Goal: Information Seeking & Learning: Find specific fact

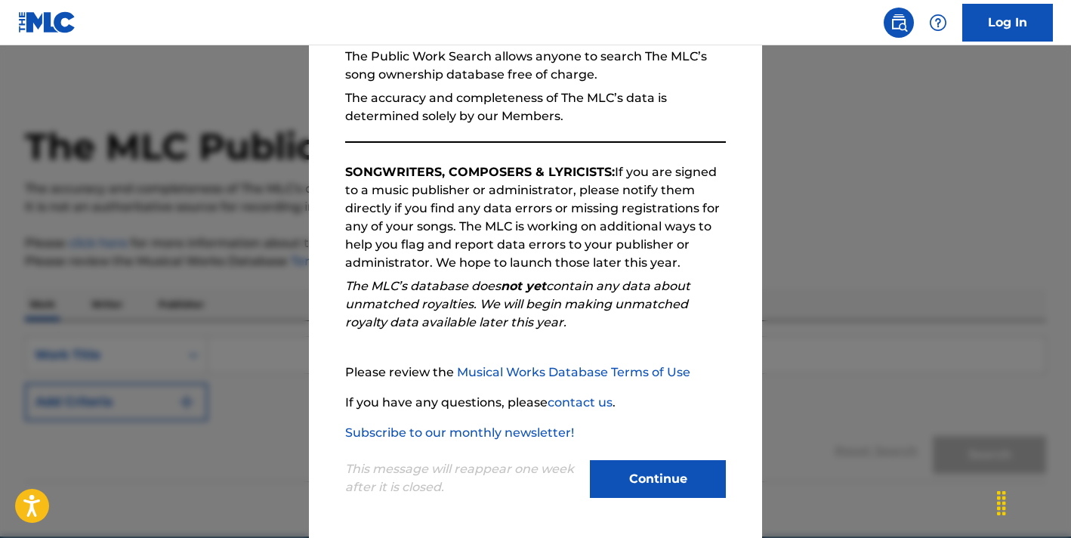
scroll to position [153, 0]
click at [647, 462] on button "Continue" at bounding box center [658, 479] width 136 height 38
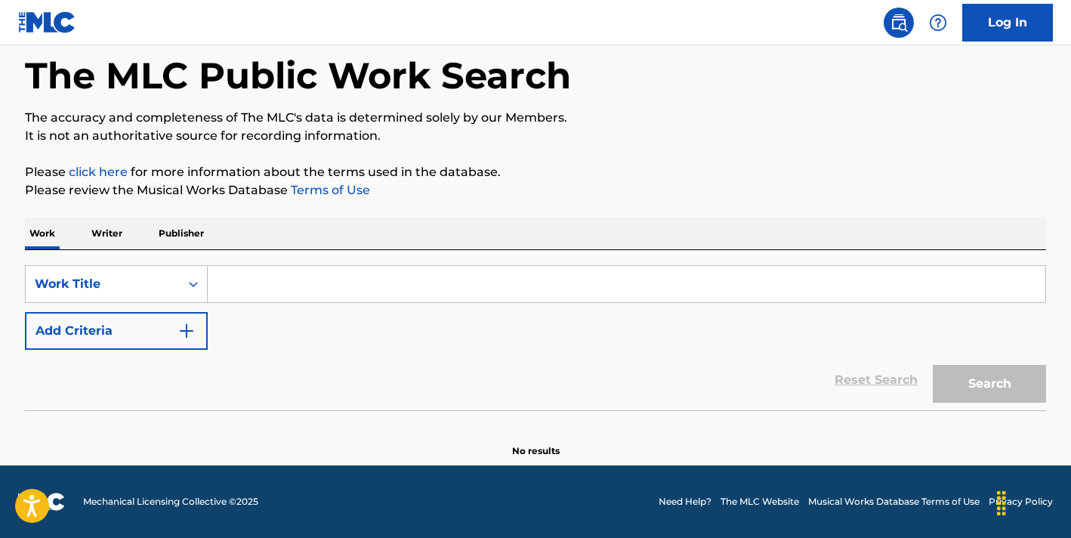
scroll to position [71, 0]
click at [277, 284] on input "Search Form" at bounding box center [627, 284] width 838 height 36
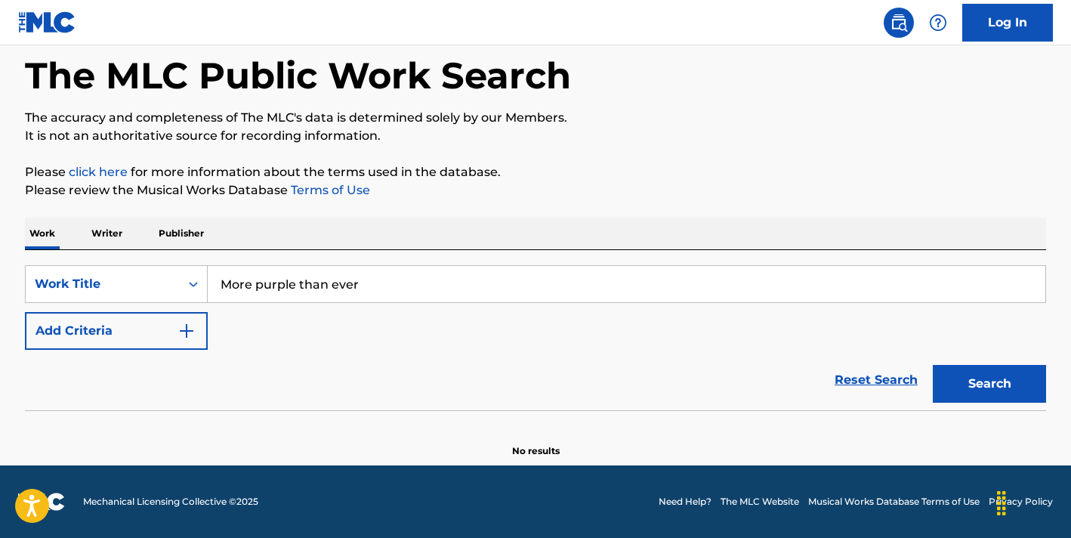
type input "More purple than ever"
click at [340, 376] on div "Reset Search Search" at bounding box center [536, 380] width 1022 height 60
click at [978, 393] on button "Search" at bounding box center [989, 384] width 113 height 38
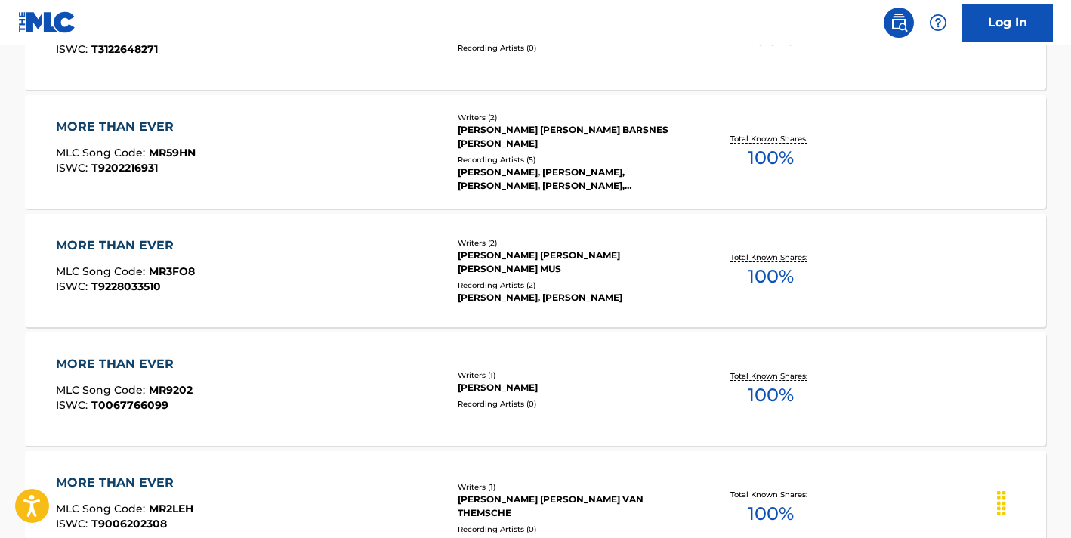
scroll to position [193, 0]
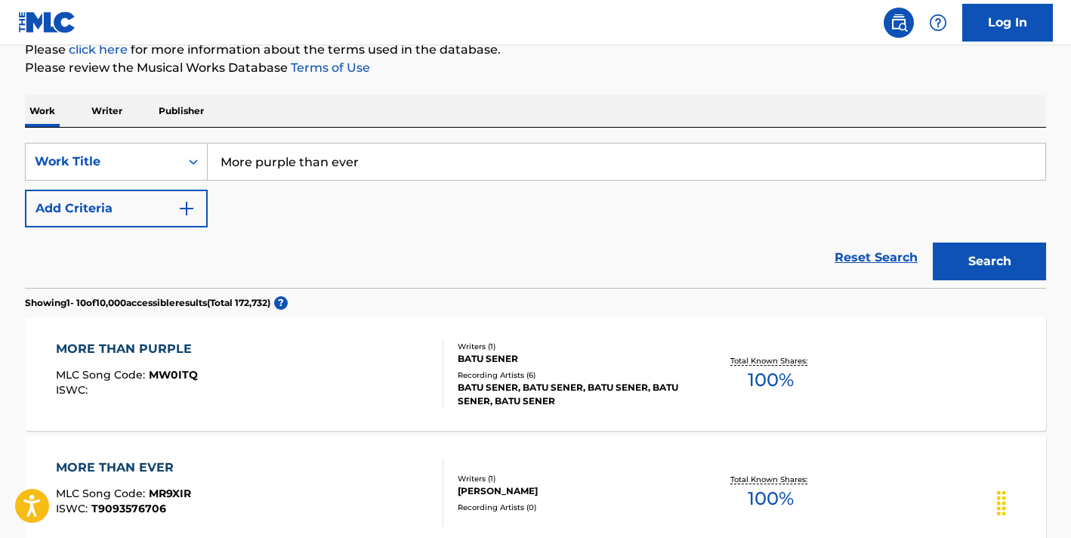
click at [134, 212] on button "Add Criteria" at bounding box center [116, 209] width 183 height 38
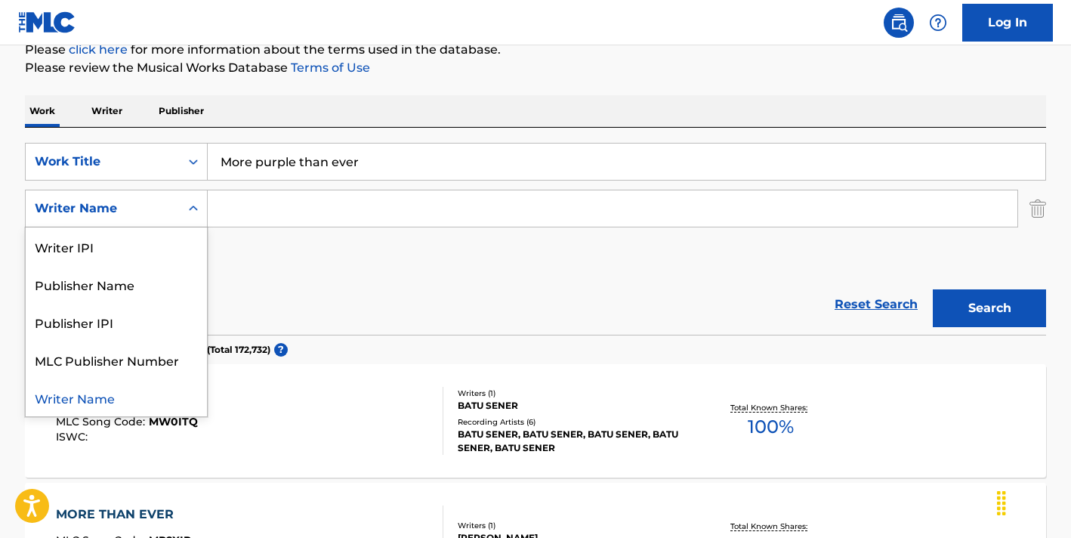
click at [155, 216] on div "Writer Name" at bounding box center [103, 208] width 136 height 18
click at [286, 225] on input "Search Form" at bounding box center [613, 208] width 810 height 36
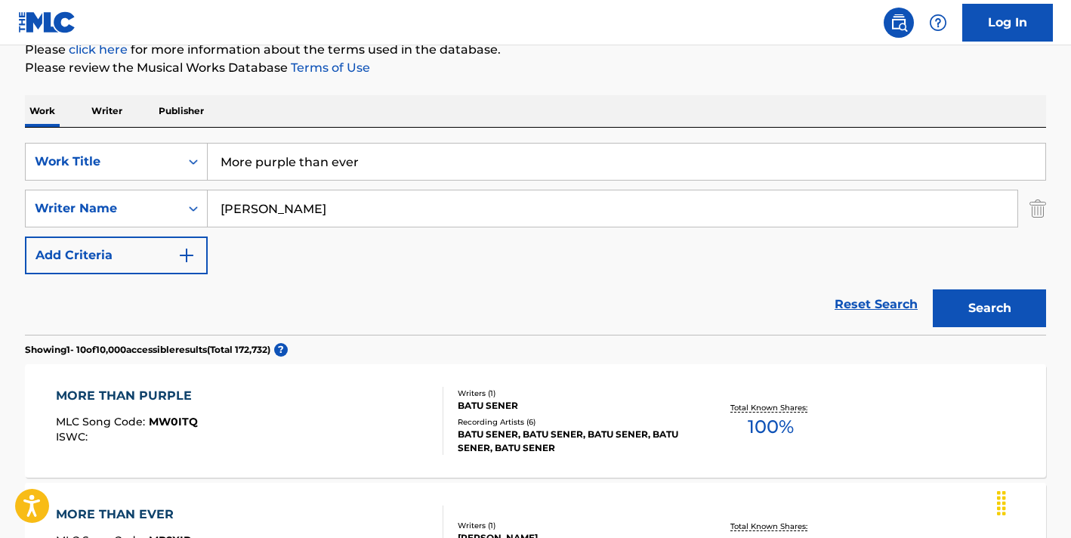
click at [990, 308] on button "Search" at bounding box center [989, 308] width 113 height 38
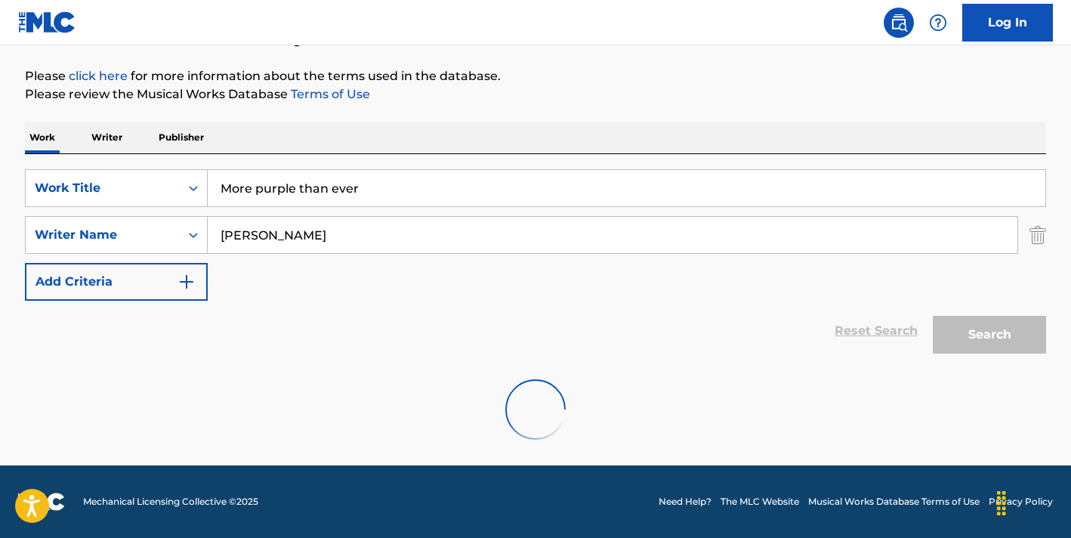
scroll to position [118, 0]
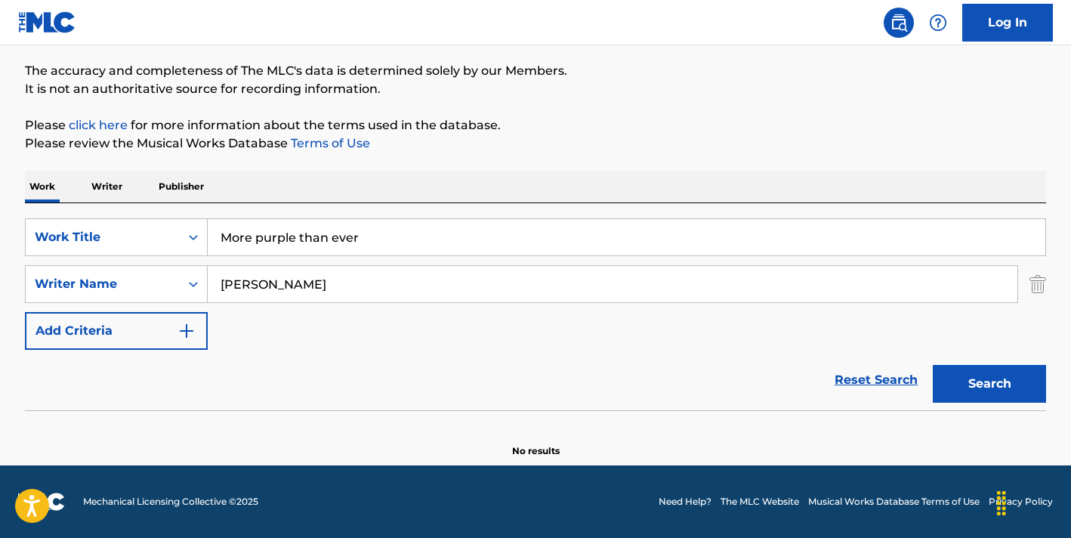
click at [278, 280] on input "amir bresler" at bounding box center [613, 284] width 810 height 36
type input "nit hershkovits"
click at [990, 384] on button "Search" at bounding box center [989, 384] width 113 height 38
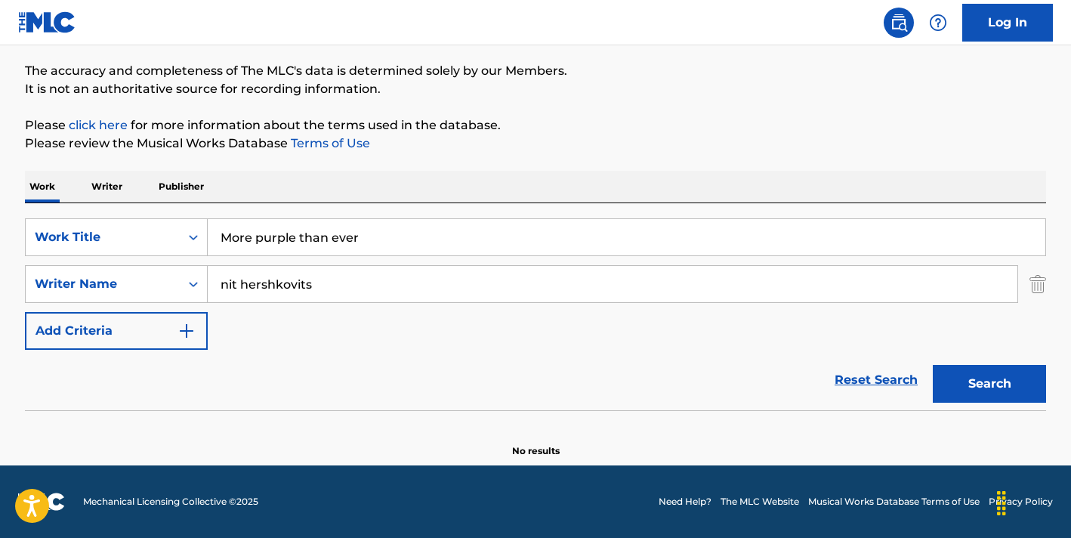
click at [237, 286] on input "nit hershkovits" at bounding box center [613, 284] width 810 height 36
click at [237, 287] on input "nit hershkovits" at bounding box center [613, 284] width 810 height 36
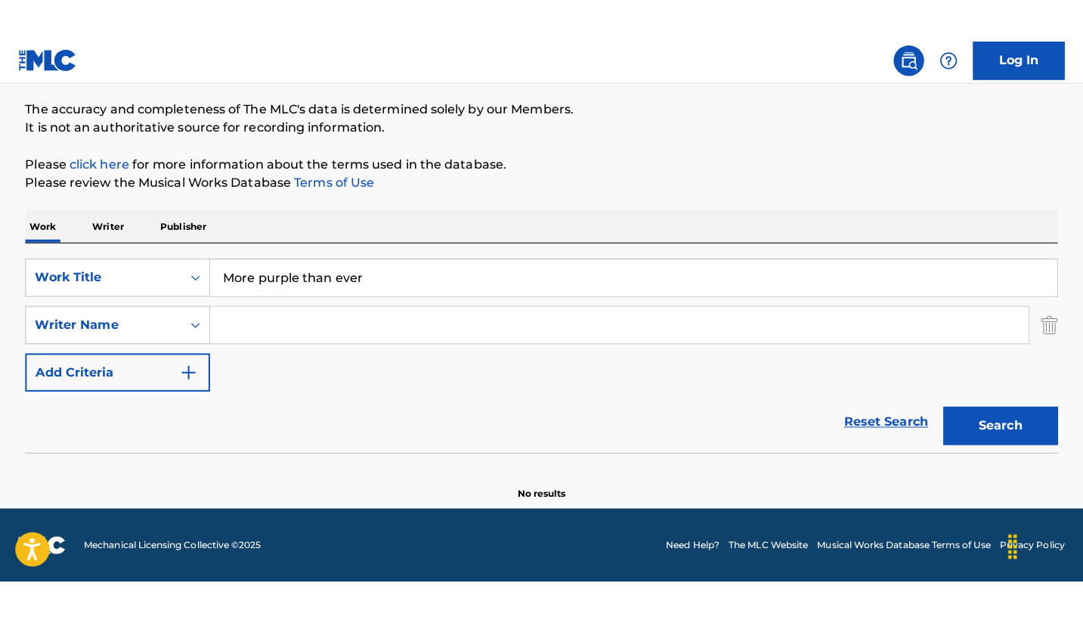
scroll to position [36, 0]
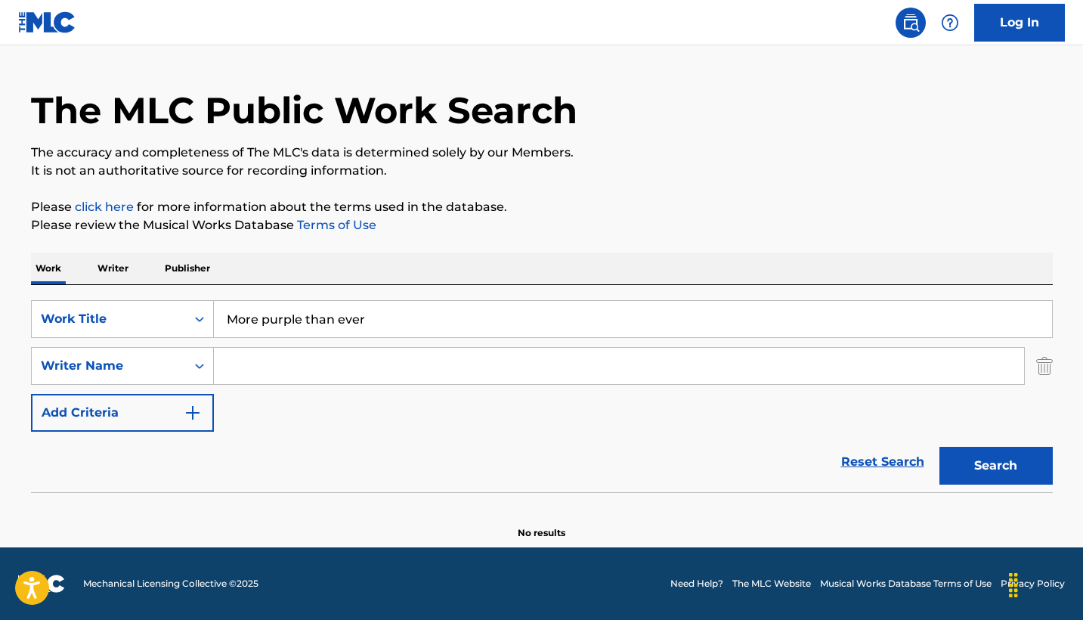
click at [121, 273] on p "Writer" at bounding box center [113, 268] width 40 height 32
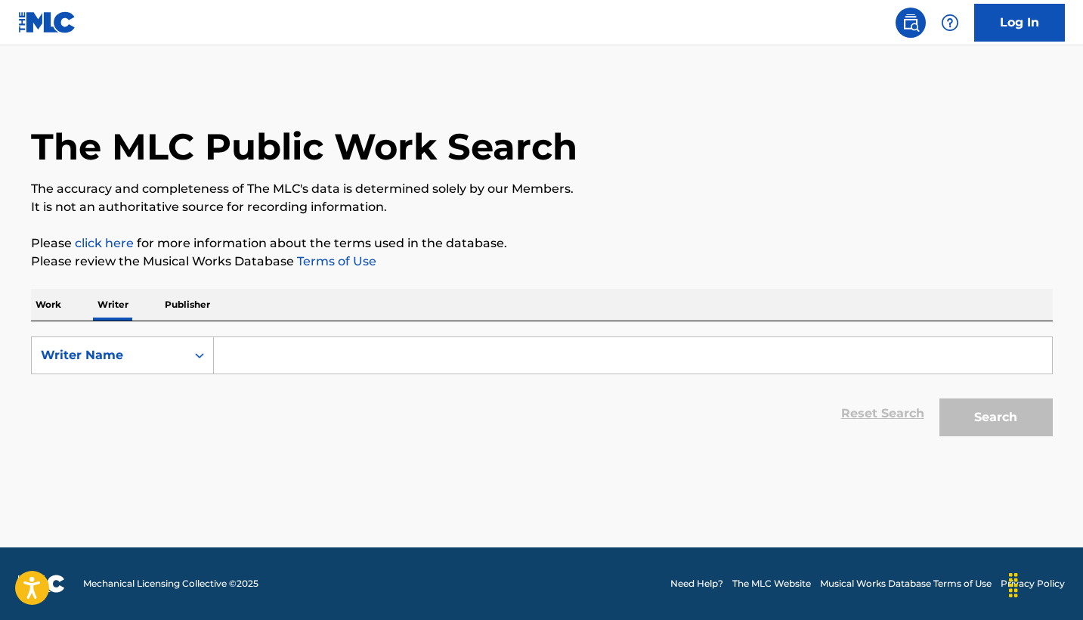
click at [262, 354] on input "Search Form" at bounding box center [633, 355] width 838 height 36
paste input "BRESLER AMIR"
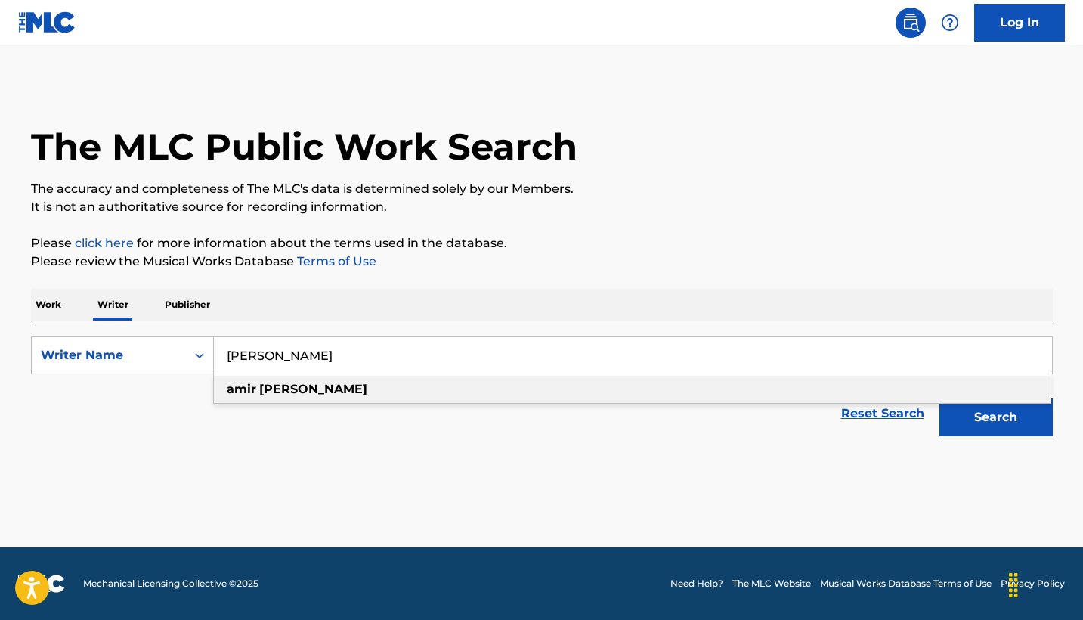
click at [667, 394] on div "amir bresler" at bounding box center [632, 389] width 836 height 27
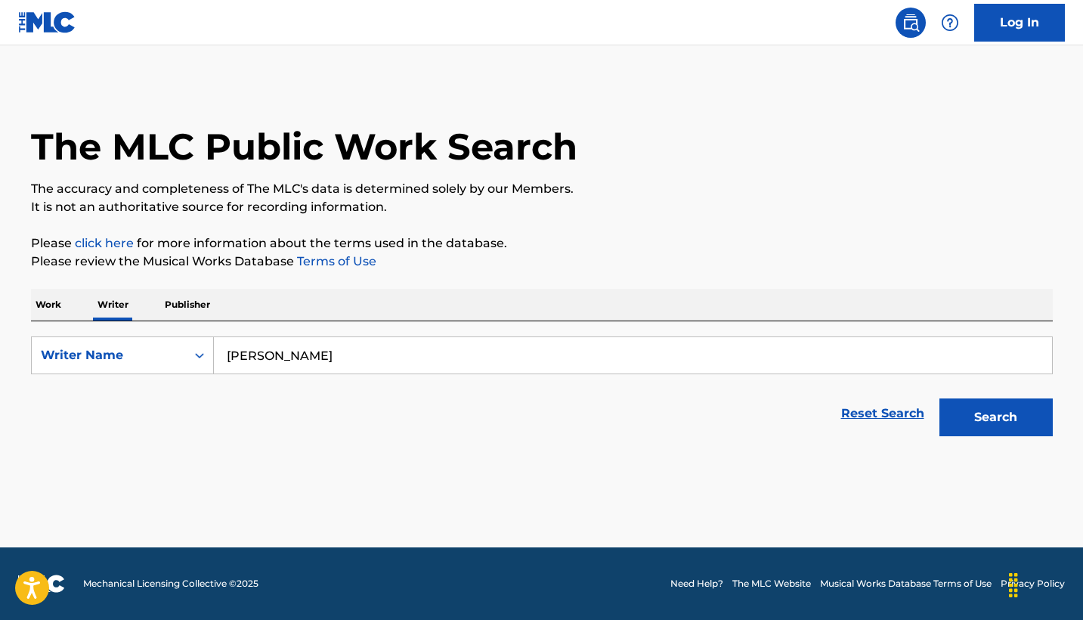
click at [965, 419] on button "Search" at bounding box center [995, 417] width 113 height 38
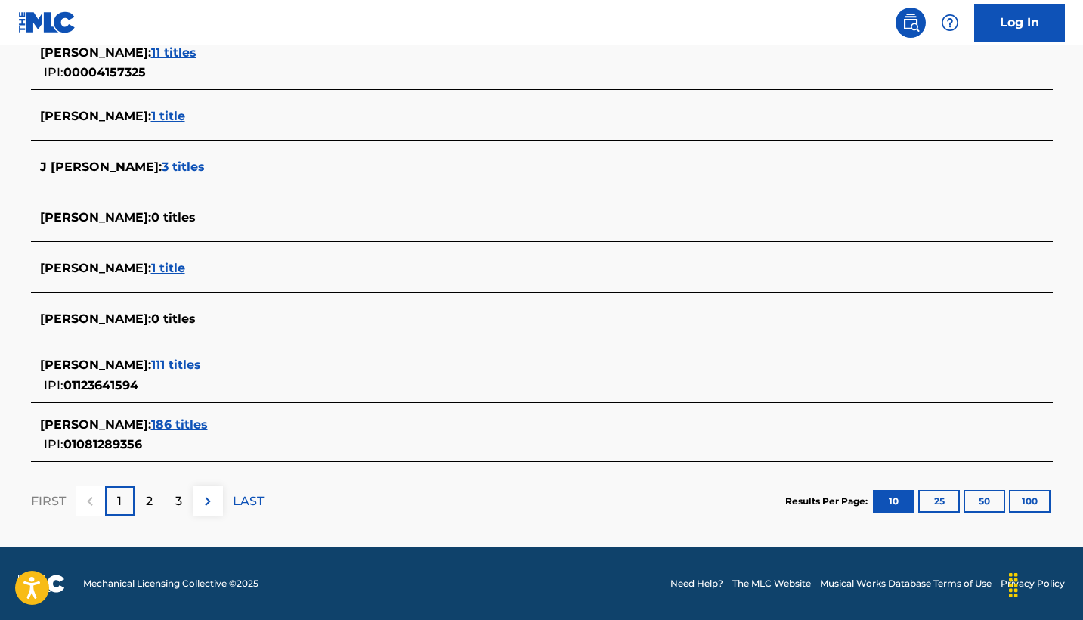
scroll to position [547, 0]
click at [101, 314] on span "AMIR BRESLER :" at bounding box center [95, 318] width 111 height 14
click at [165, 360] on span "111 titles" at bounding box center [176, 364] width 50 height 14
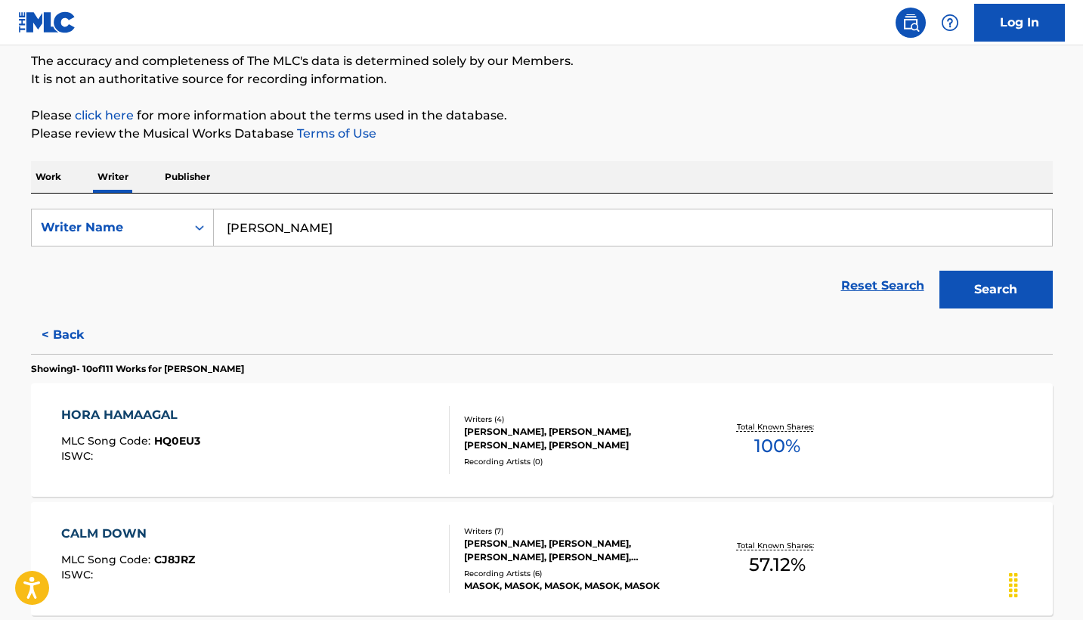
scroll to position [127, 0]
click at [63, 326] on button "< Back" at bounding box center [76, 336] width 91 height 38
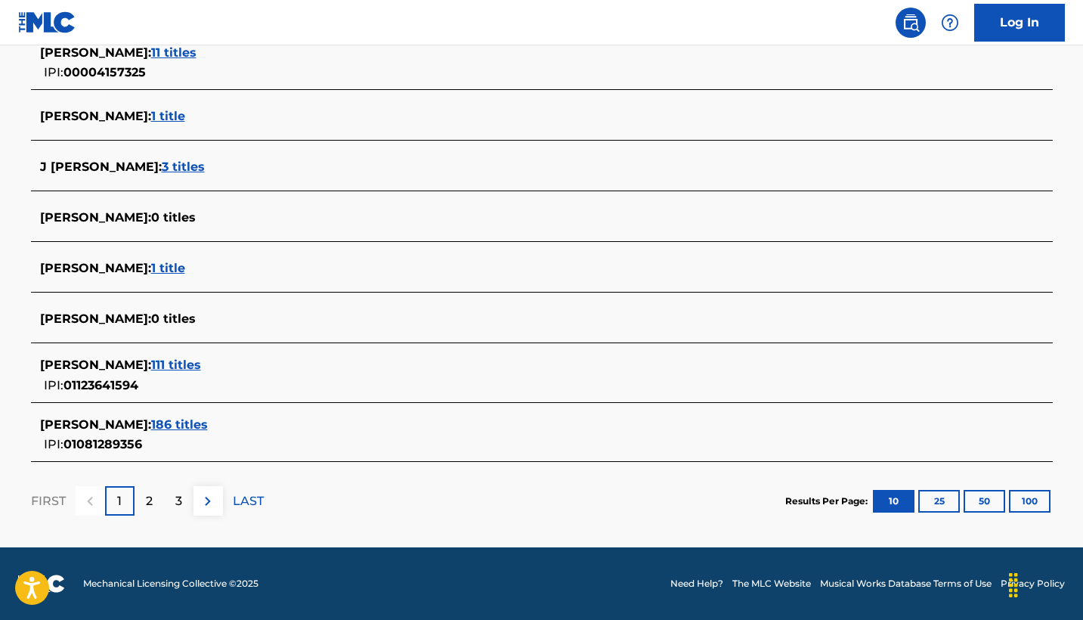
scroll to position [546, 0]
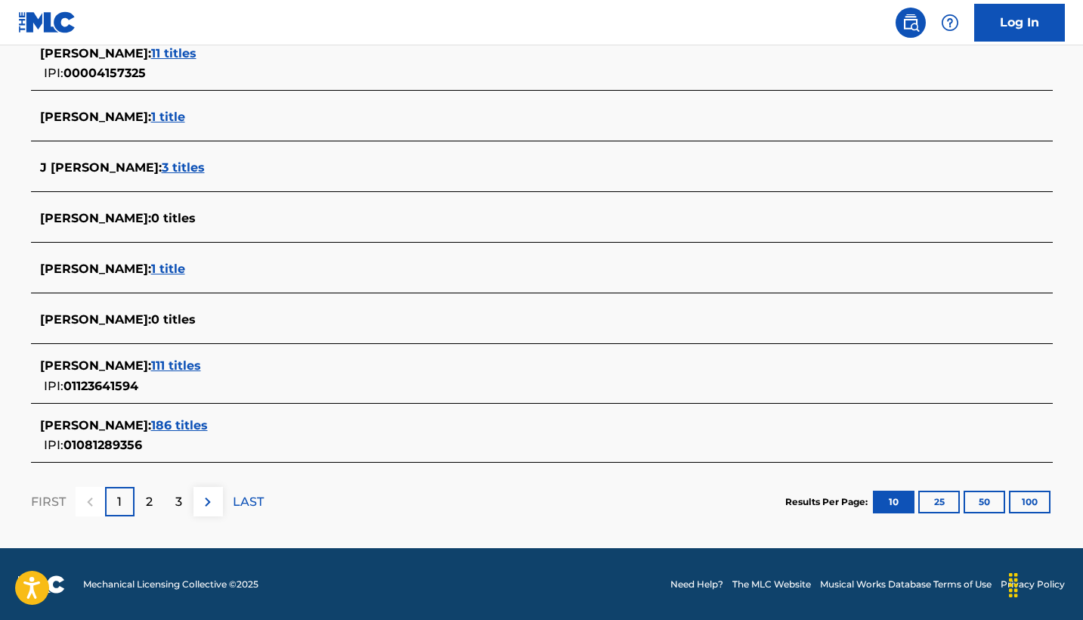
click at [149, 506] on p "2" at bounding box center [149, 502] width 7 height 18
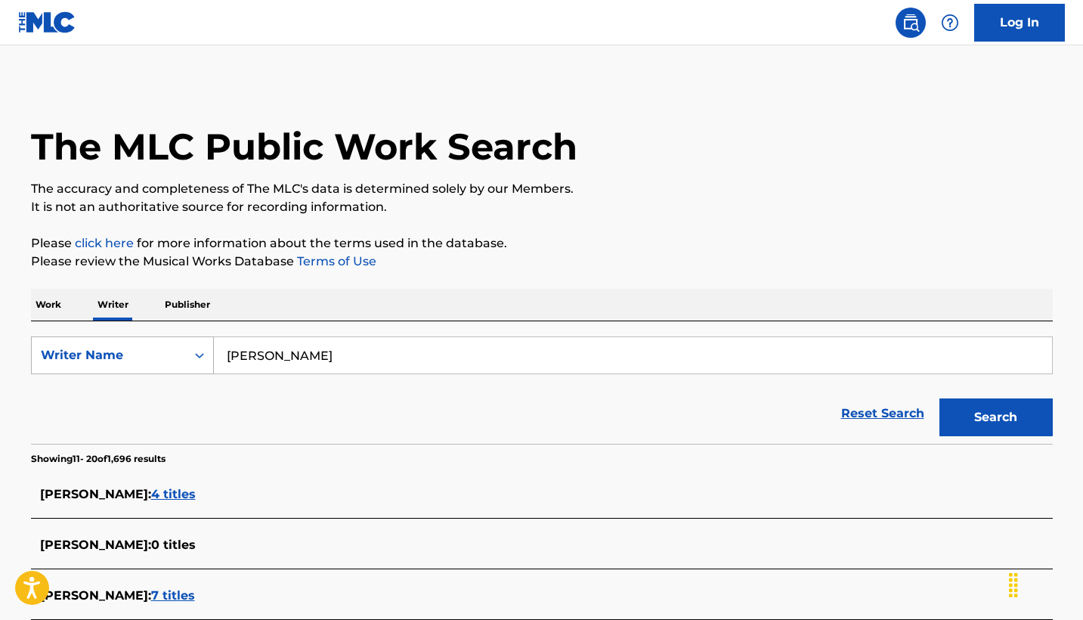
scroll to position [0, 0]
click at [279, 363] on input "amir bresler" at bounding box center [633, 355] width 838 height 36
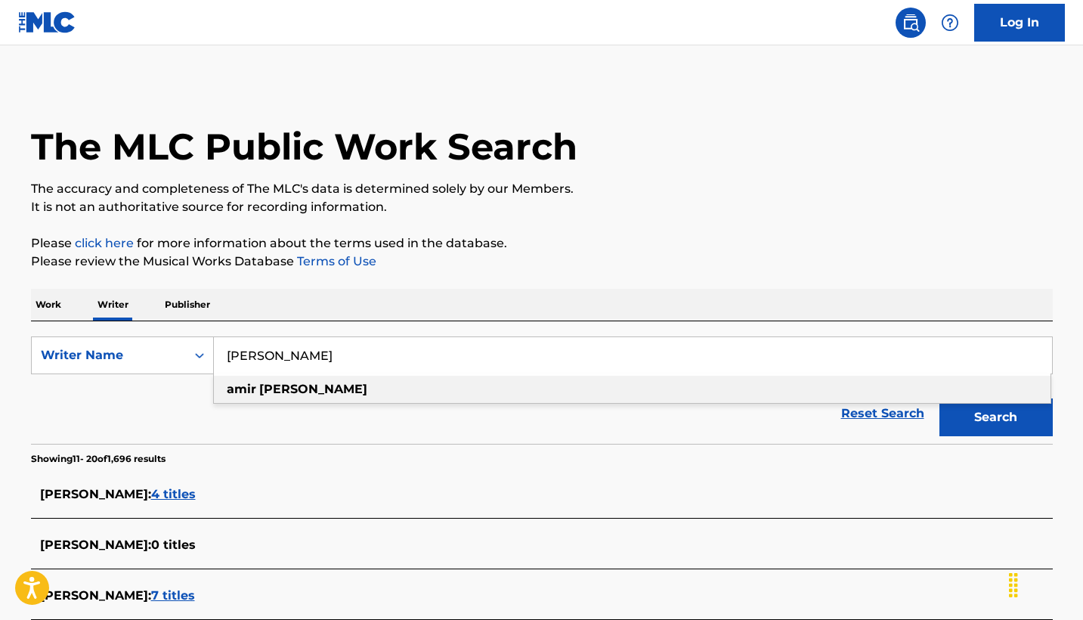
click at [279, 363] on input "amir bresler" at bounding box center [633, 355] width 838 height 36
paste input "ALBALAK JONATHAN"
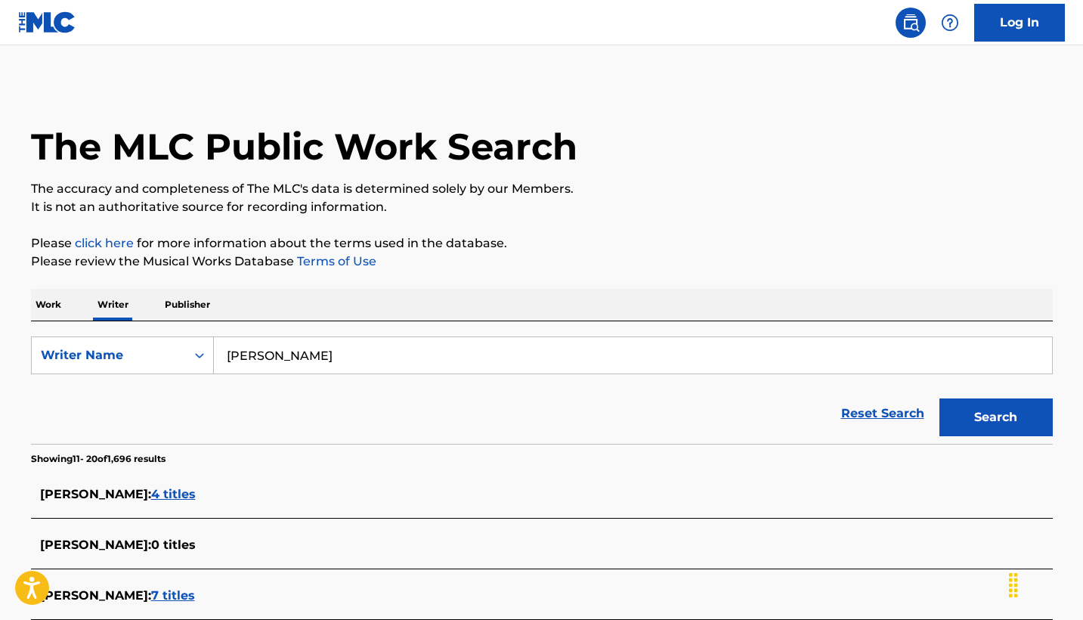
type input "ALBALAK JONATHAN"
click at [995, 417] on button "Search" at bounding box center [995, 417] width 113 height 38
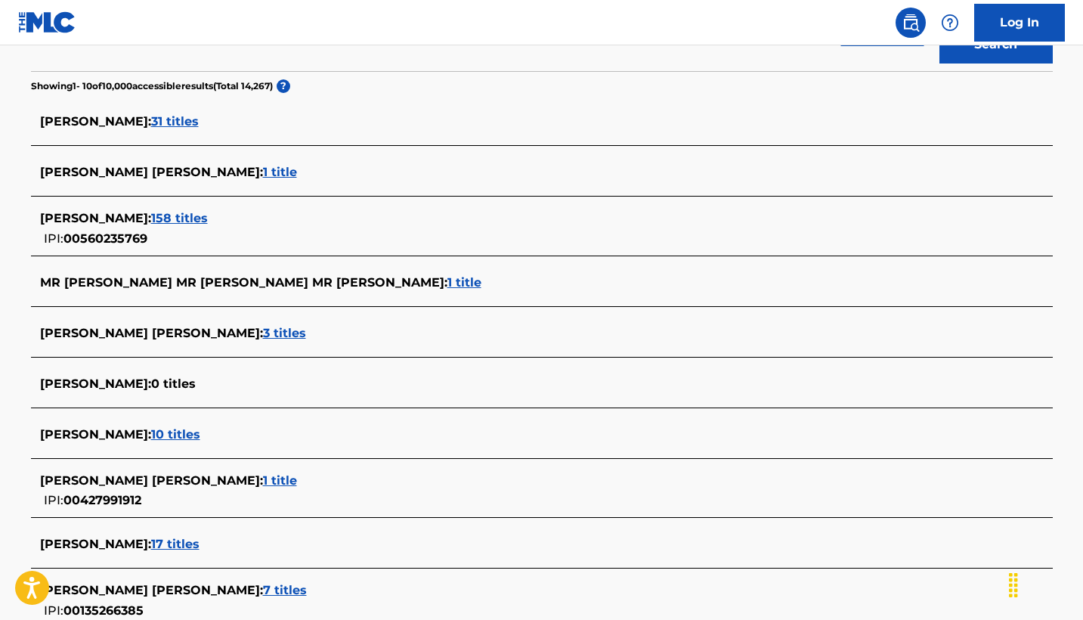
scroll to position [377, 0]
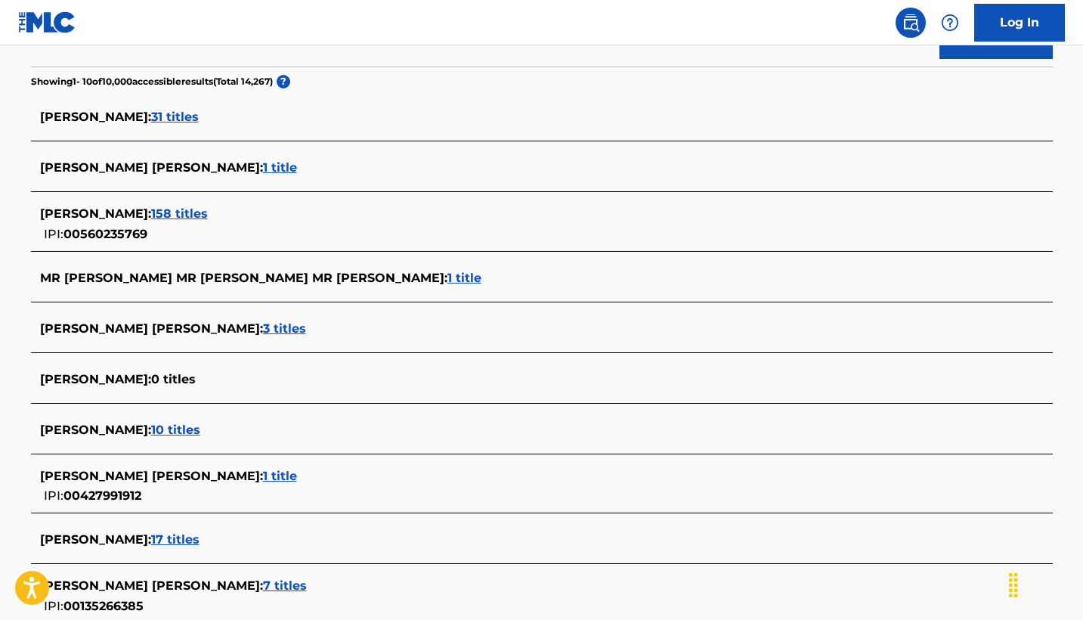
click at [199, 434] on span "10 titles" at bounding box center [175, 429] width 49 height 14
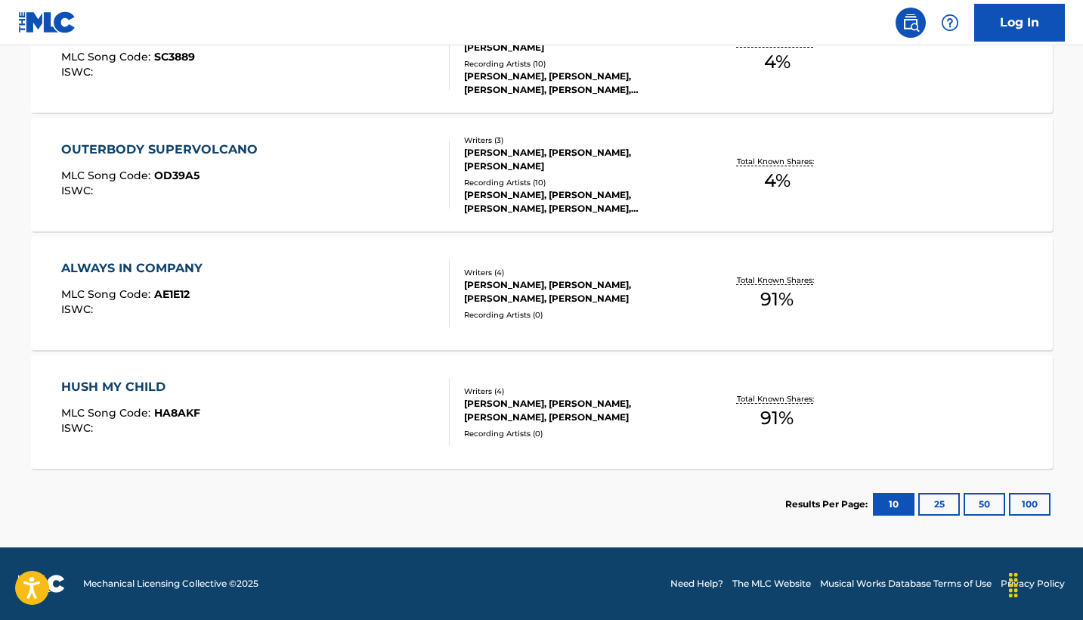
scroll to position [1223, 0]
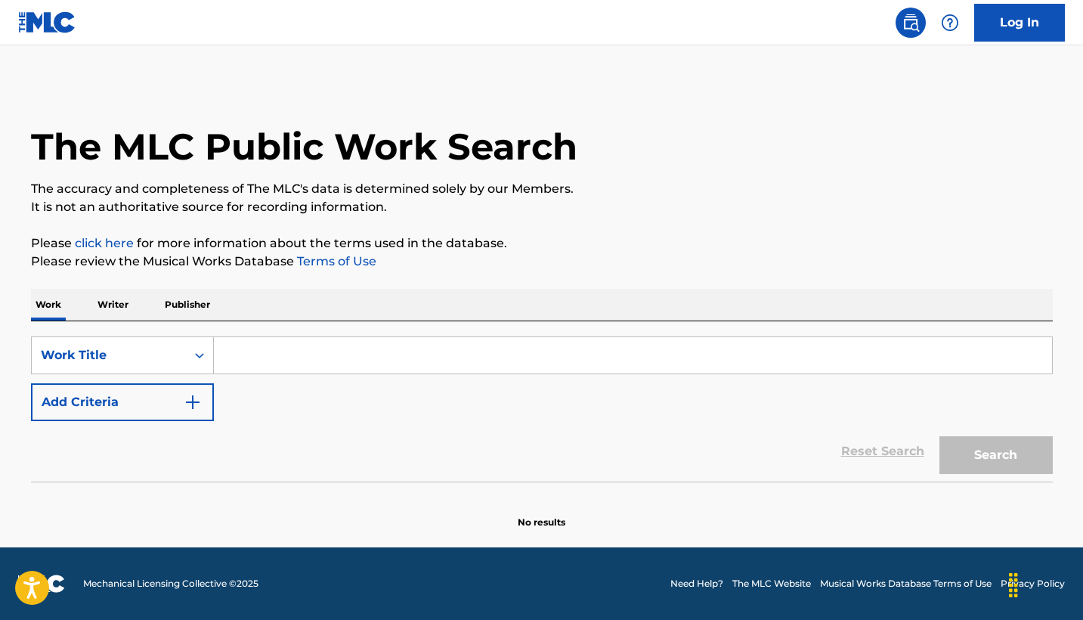
click at [298, 360] on input "Search Form" at bounding box center [633, 355] width 838 height 36
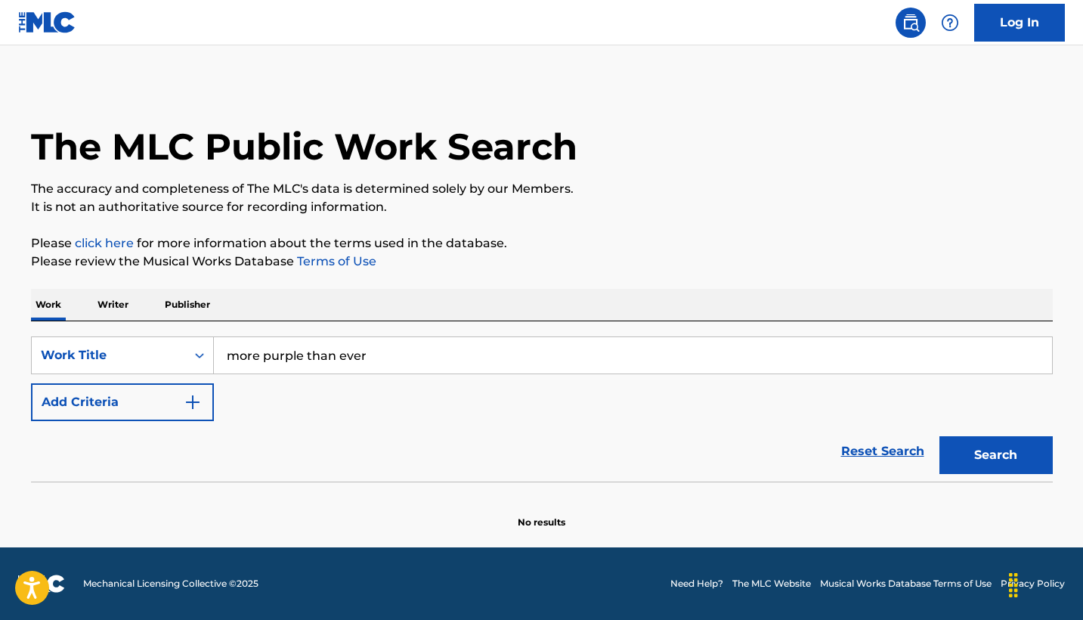
type input "more purple than ever"
click at [342, 394] on div "SearchWithCriteria24ce52f9-8a7b-44ea-a8d9-a627d3cf832a Work Title more purple t…" at bounding box center [542, 378] width 1022 height 85
click at [990, 453] on button "Search" at bounding box center [995, 455] width 113 height 38
